Goal: Task Accomplishment & Management: Complete application form

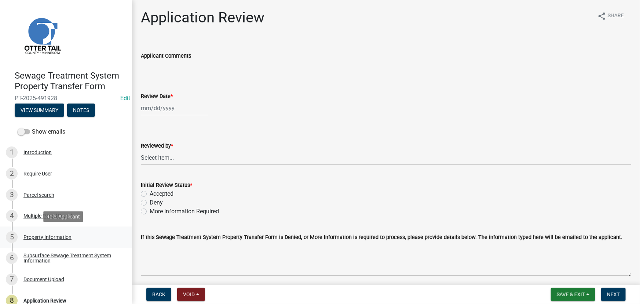
click at [39, 235] on div "Property Information" at bounding box center [47, 236] width 48 height 5
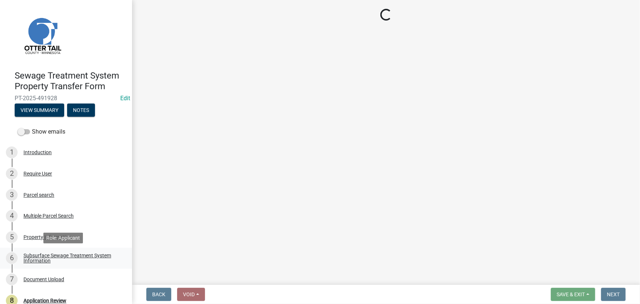
click at [44, 260] on div "Subsurface Sewage Treatment System Information" at bounding box center [71, 258] width 97 height 10
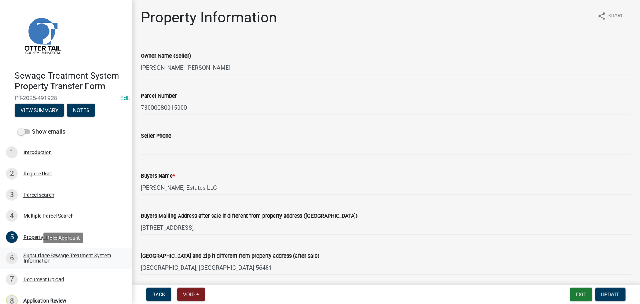
click at [44, 260] on div "Subsurface Sewage Treatment System Information" at bounding box center [71, 258] width 97 height 10
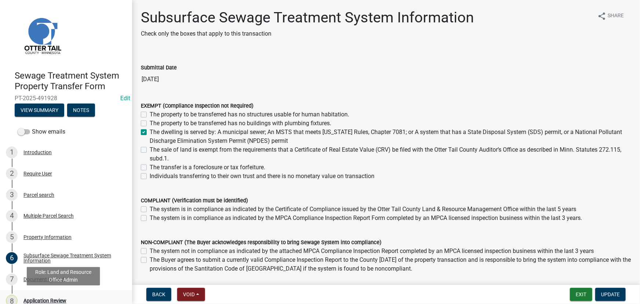
click at [43, 299] on div "Application Review" at bounding box center [44, 300] width 43 height 5
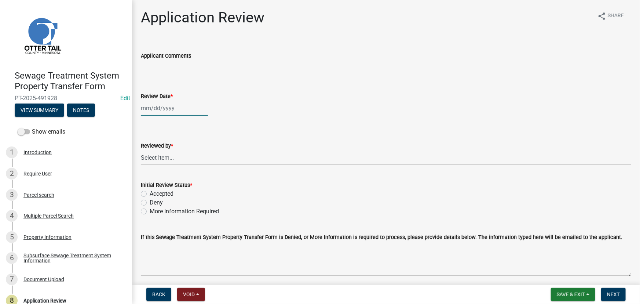
click at [172, 110] on div at bounding box center [174, 107] width 67 height 15
select select "10"
select select "2025"
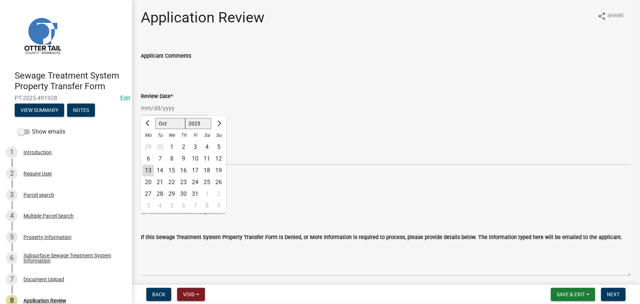
click at [144, 171] on div "13" at bounding box center [148, 171] width 12 height 12
type input "[DATE]"
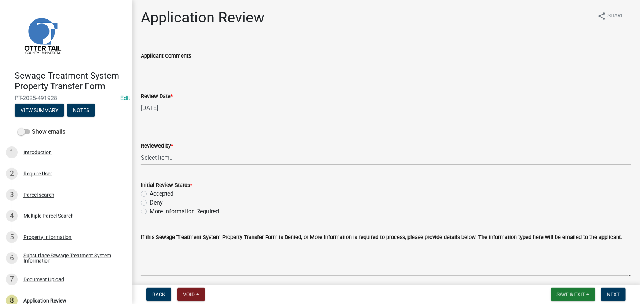
click at [172, 152] on select "Select Item... [PERSON_NAME] [PERSON_NAME] [PERSON_NAME] [PERSON_NAME] [PERSON_…" at bounding box center [386, 157] width 490 height 15
click at [141, 150] on select "Select Item... [PERSON_NAME] [PERSON_NAME] [PERSON_NAME] [PERSON_NAME] [PERSON_…" at bounding box center [386, 157] width 490 height 15
select select "190fd4c8-42ef-492b-a4a0-a0213555944c"
click at [158, 188] on div "Initial Review Status *" at bounding box center [386, 184] width 490 height 9
click at [161, 191] on label "Accepted" at bounding box center [162, 193] width 24 height 9
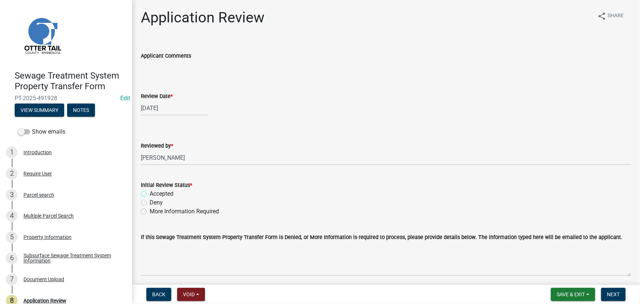
click at [154, 191] on input "Accepted" at bounding box center [152, 191] width 5 height 5
radio input "true"
click at [624, 286] on nav "Back Void Withdraw Lock Expire Void Save & Exit Save Save & Exit Next" at bounding box center [386, 294] width 508 height 19
click at [617, 297] on span "Next" at bounding box center [613, 294] width 13 height 6
